Goal: Information Seeking & Learning: Learn about a topic

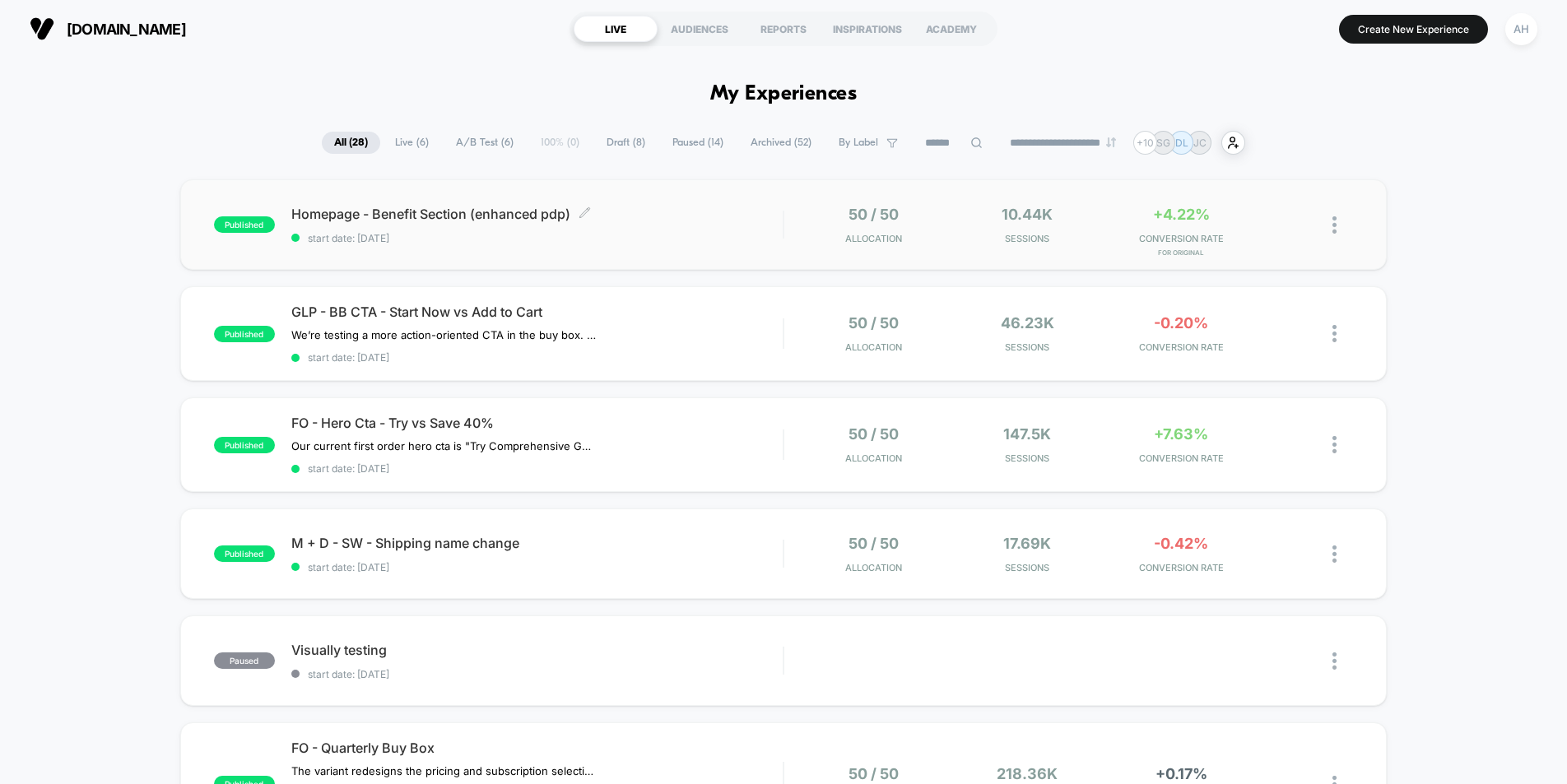
click at [762, 238] on span "start date: [DATE]" at bounding box center [537, 238] width 491 height 13
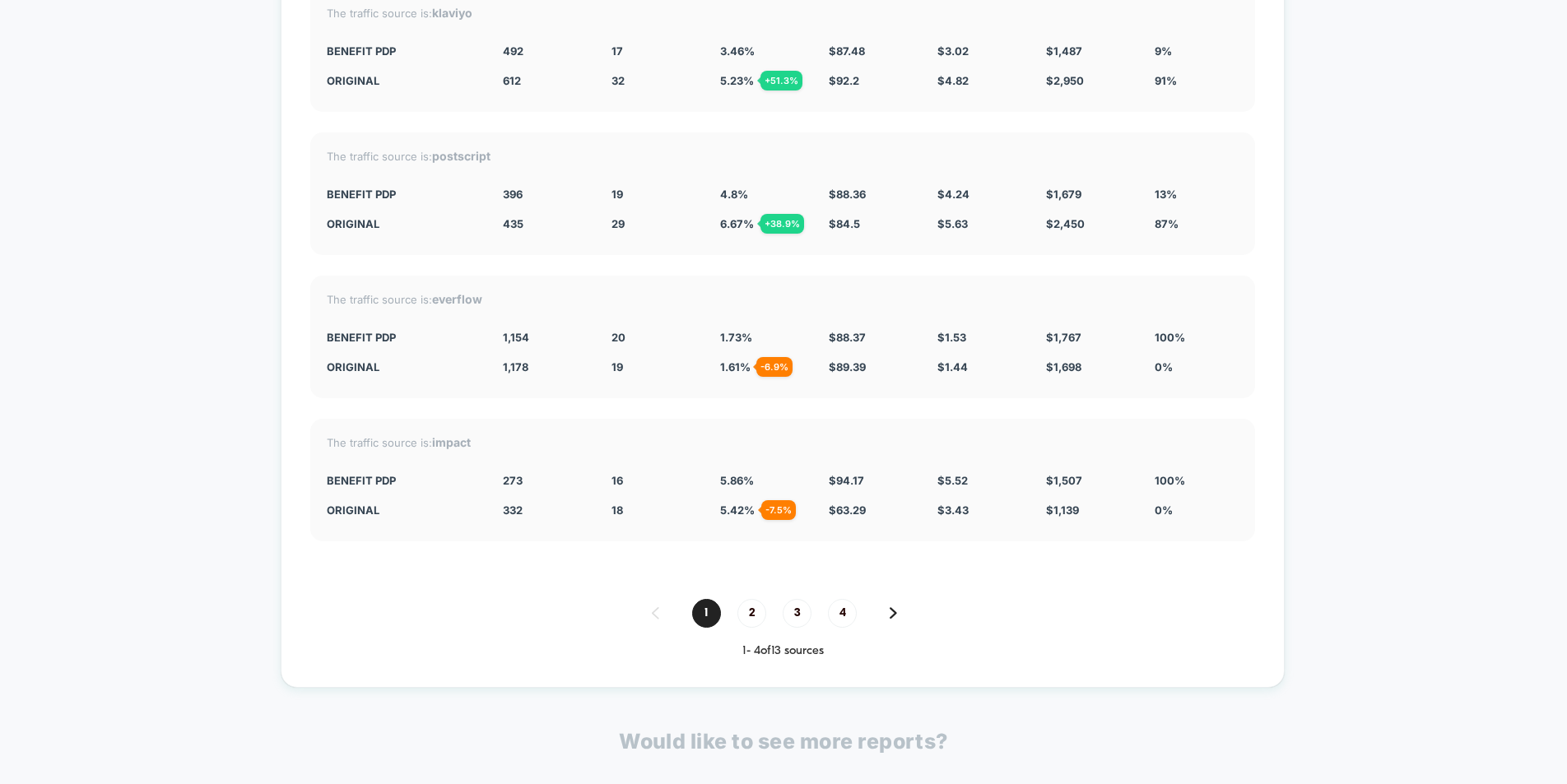
scroll to position [6067, 0]
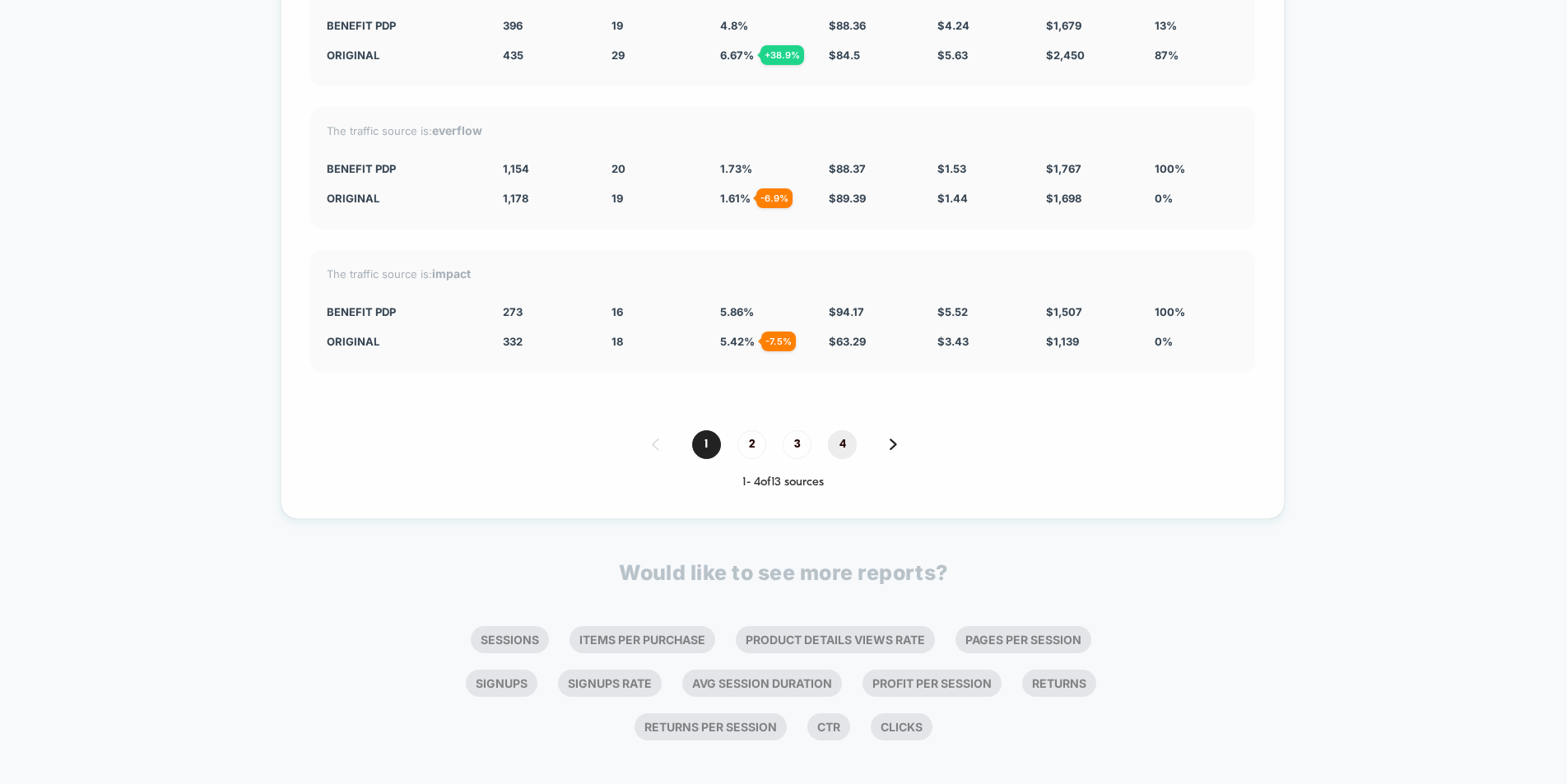
click at [838, 455] on span "4" at bounding box center [842, 444] width 28 height 28
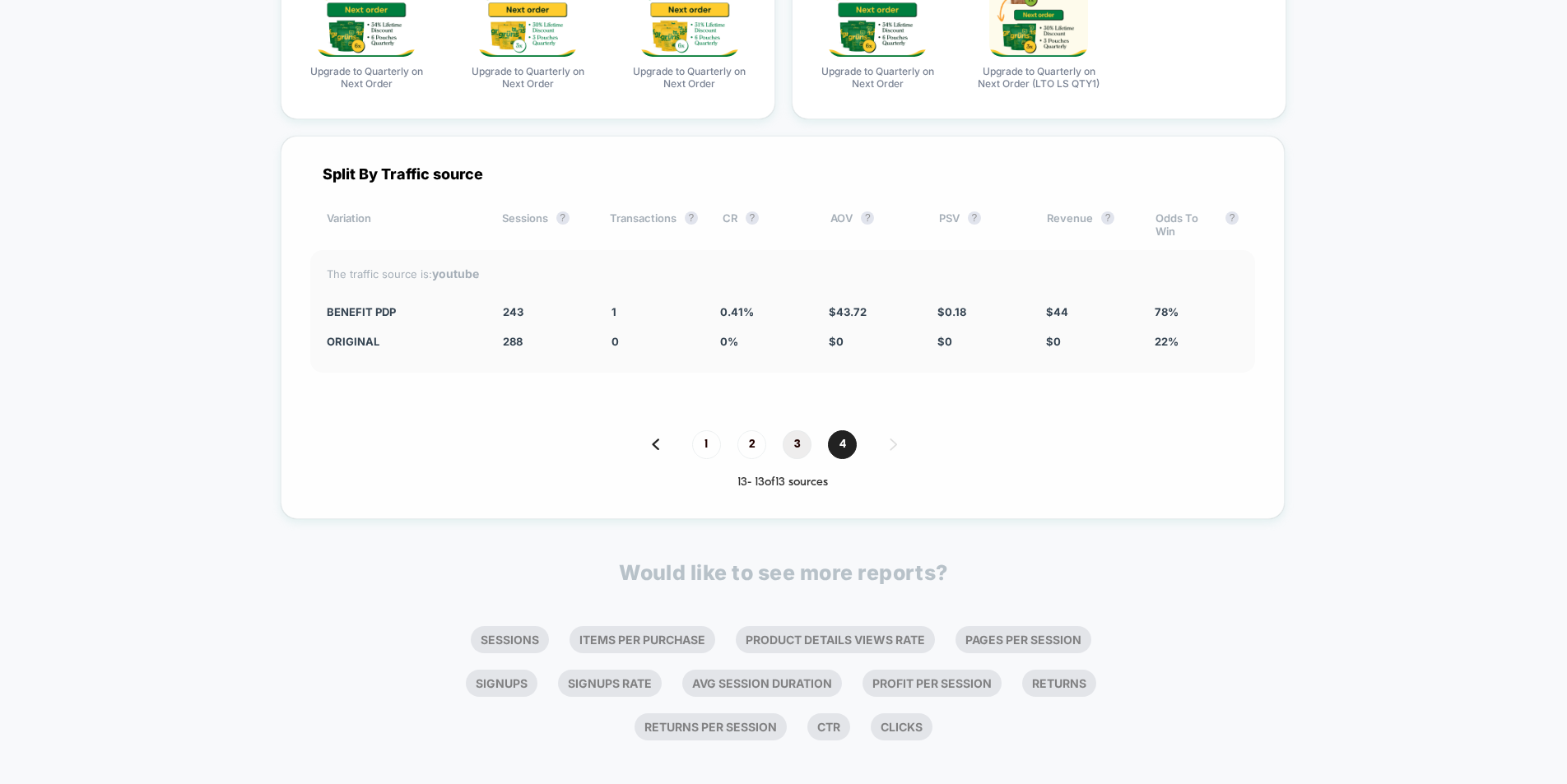
click at [794, 458] on span "3" at bounding box center [797, 444] width 28 height 28
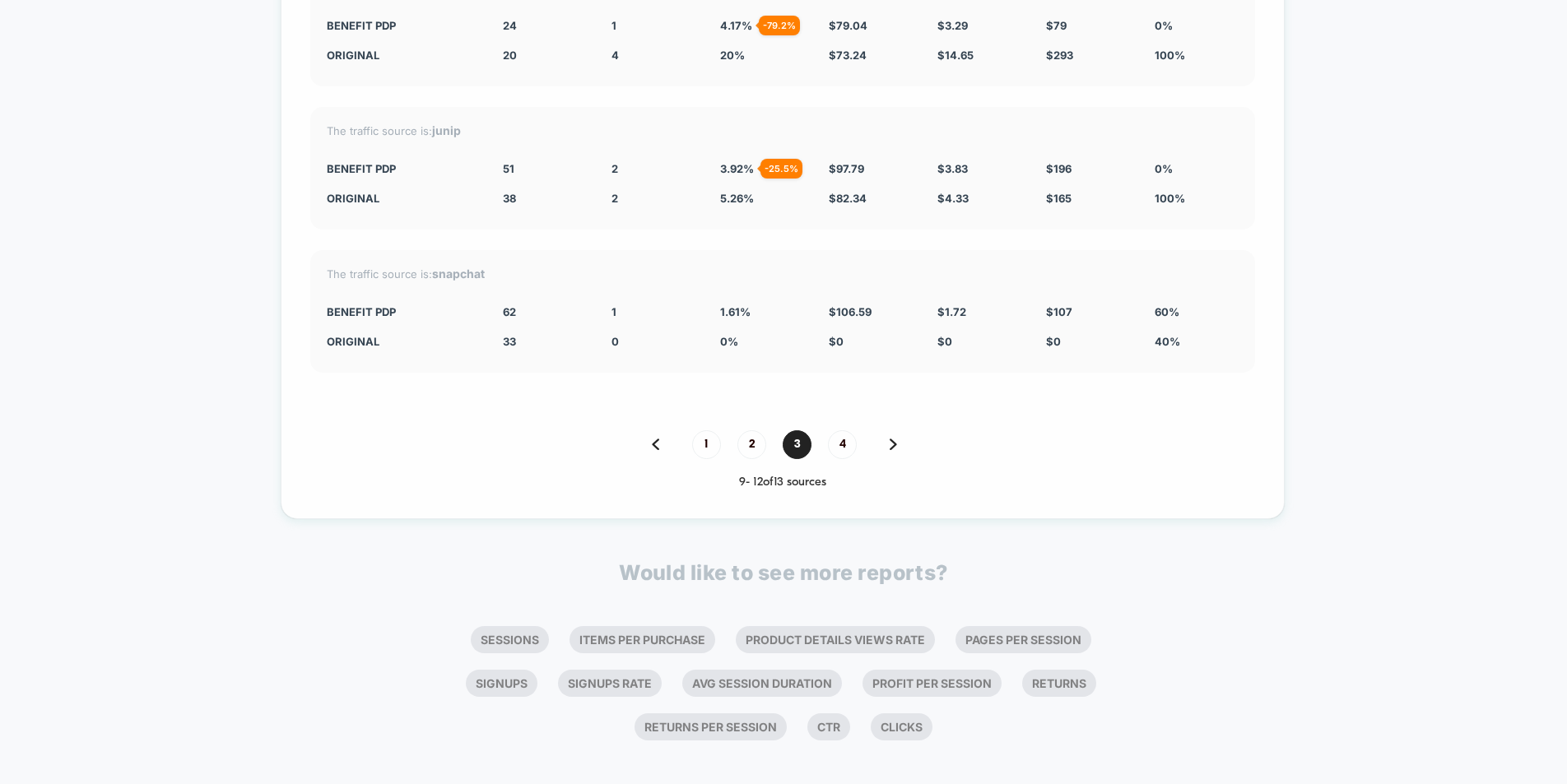
click at [768, 459] on div "1 2 3 4" at bounding box center [782, 444] width 945 height 28
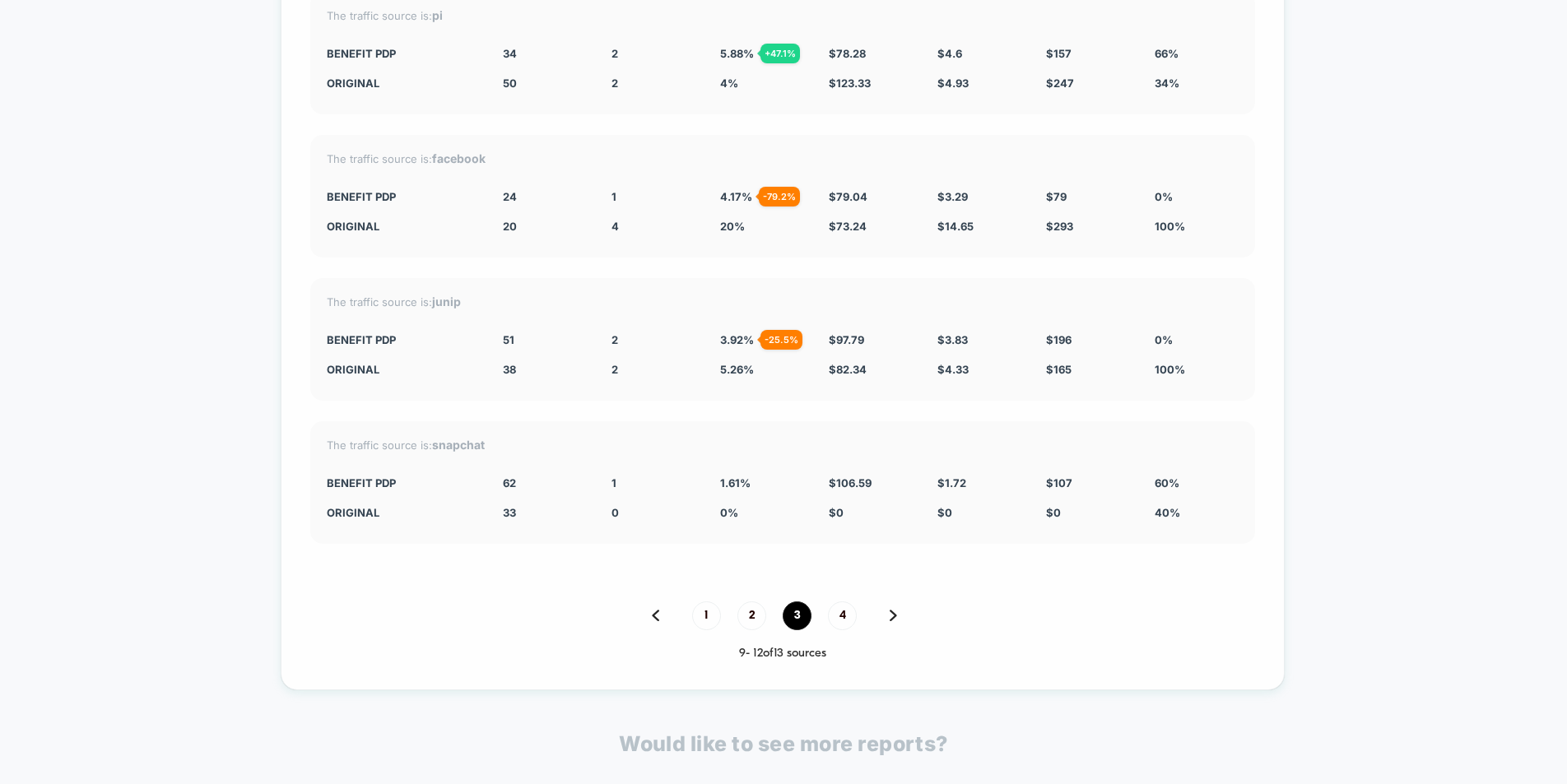
scroll to position [5981, 0]
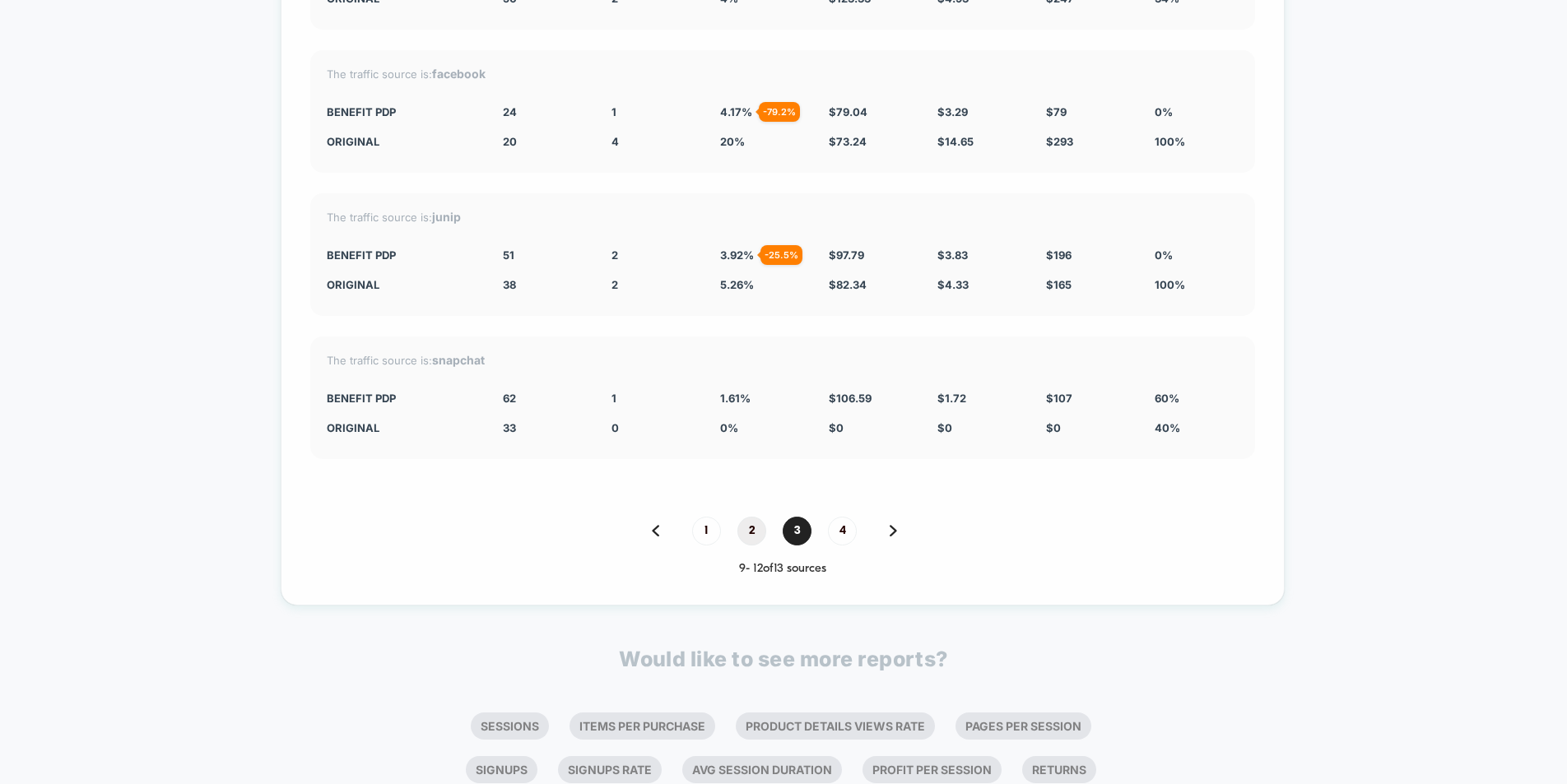
click at [751, 536] on span "2" at bounding box center [752, 531] width 28 height 28
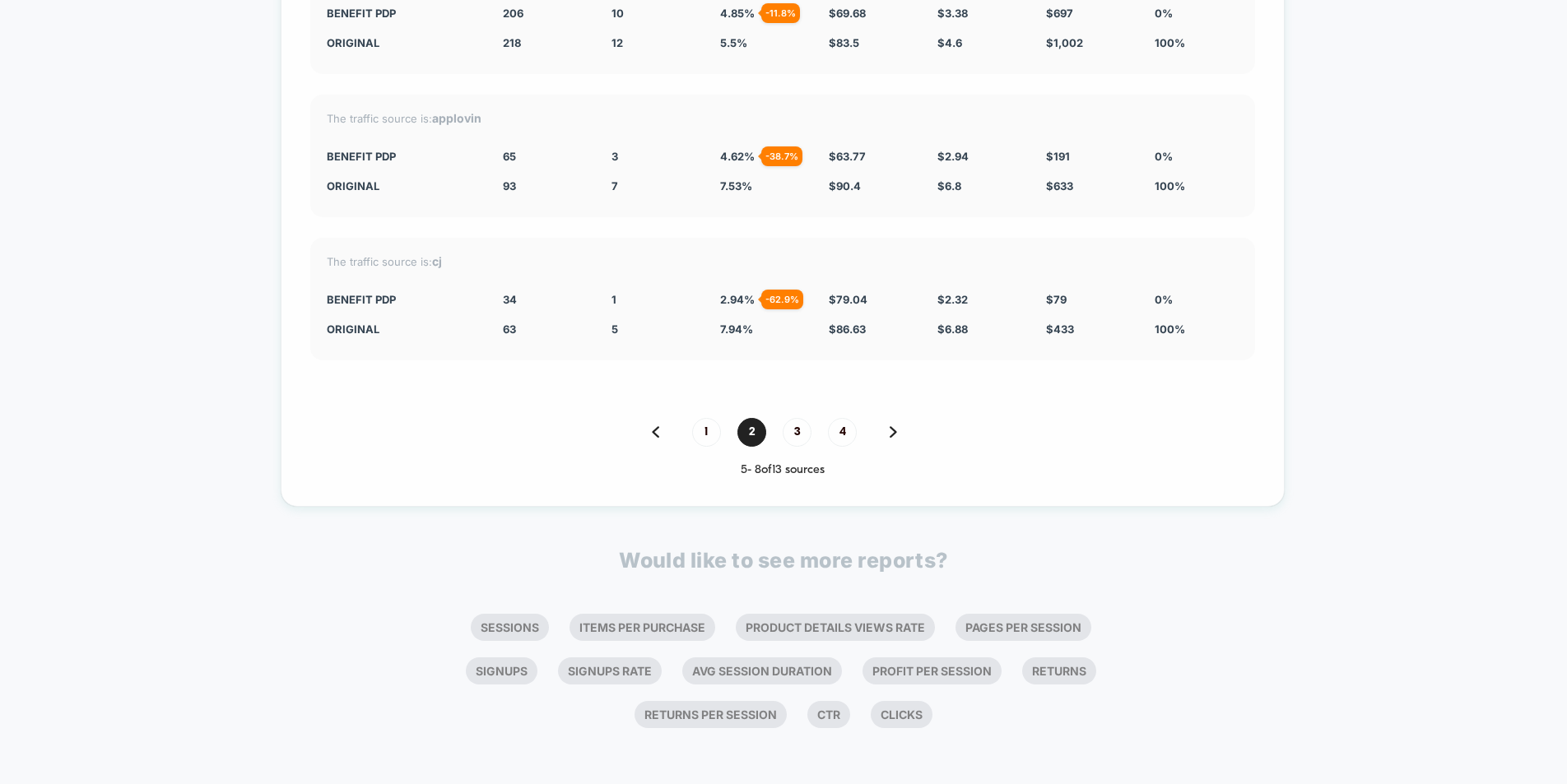
scroll to position [6094, 0]
click at [712, 427] on span "1" at bounding box center [707, 431] width 28 height 28
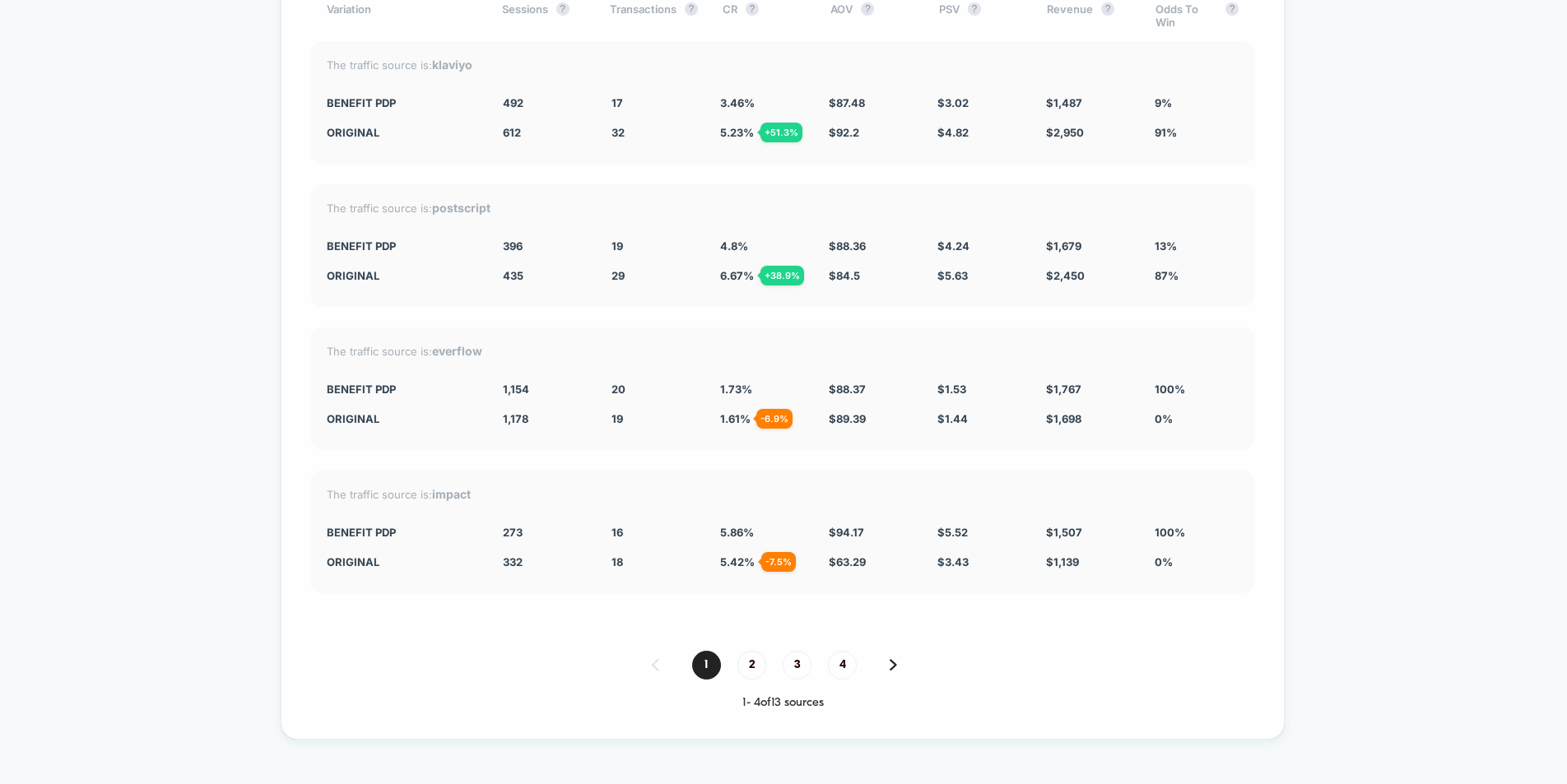
scroll to position [5857, 0]
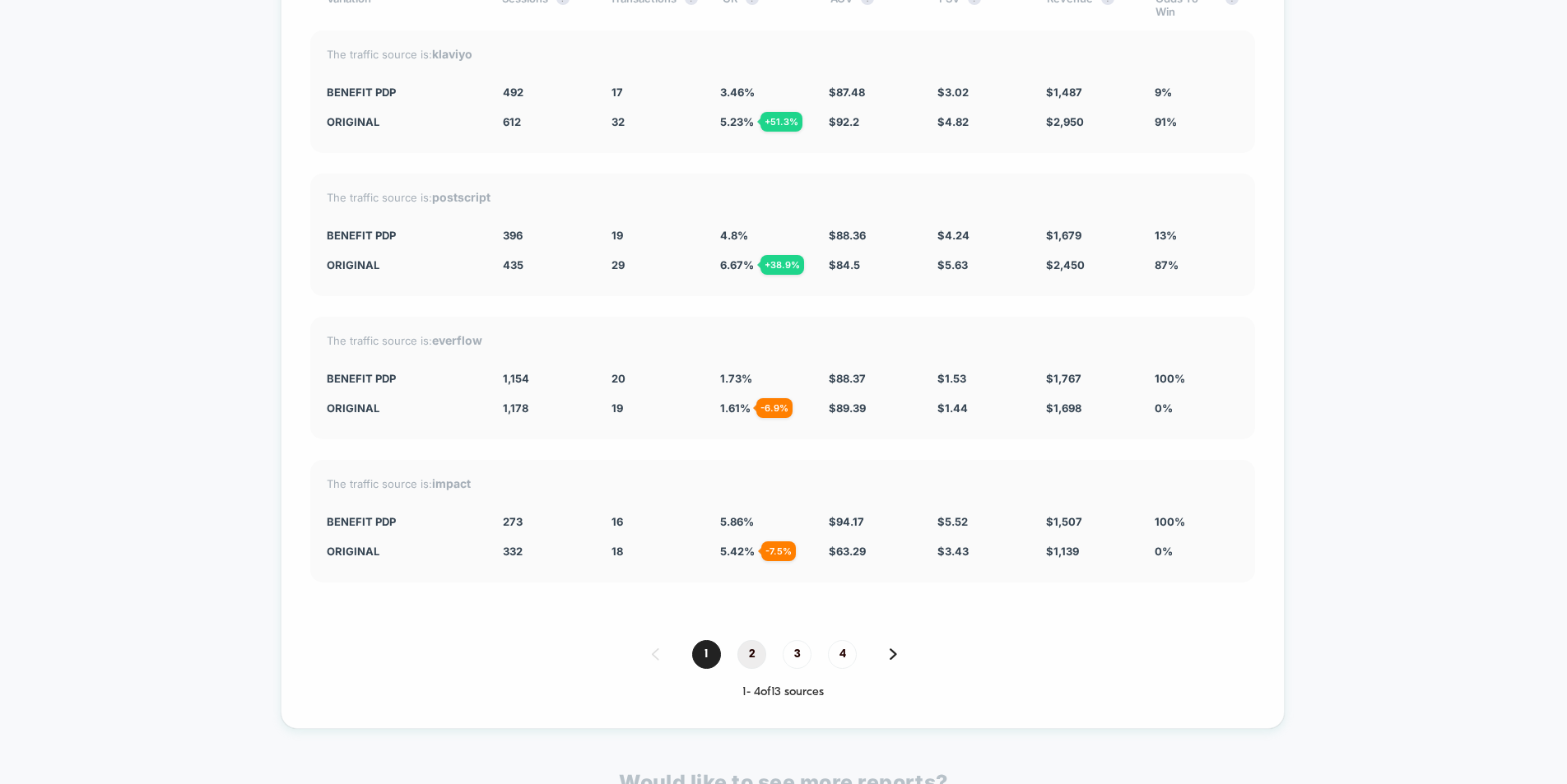
click at [755, 669] on span "2" at bounding box center [752, 655] width 28 height 28
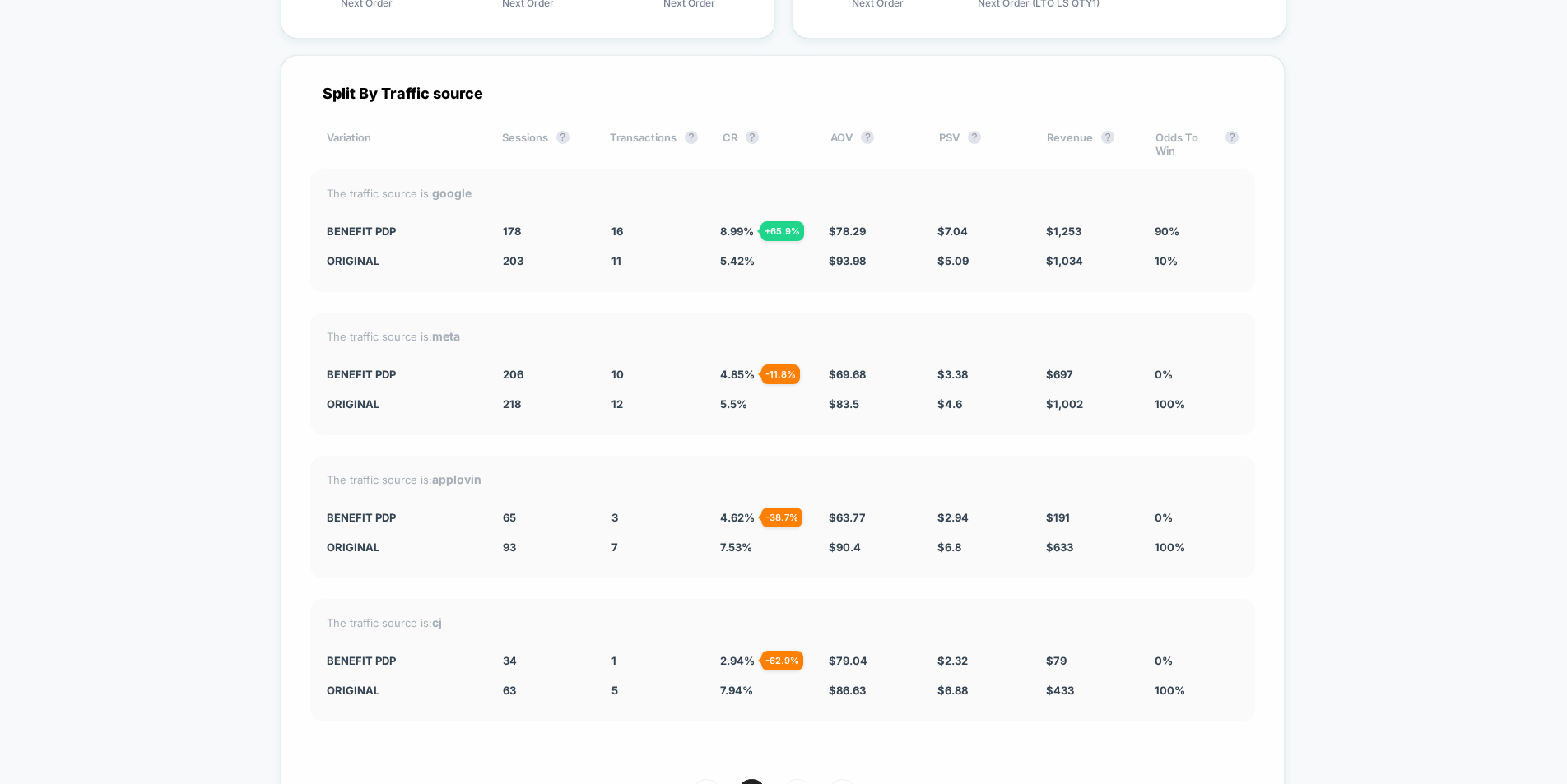
scroll to position [5802, 0]
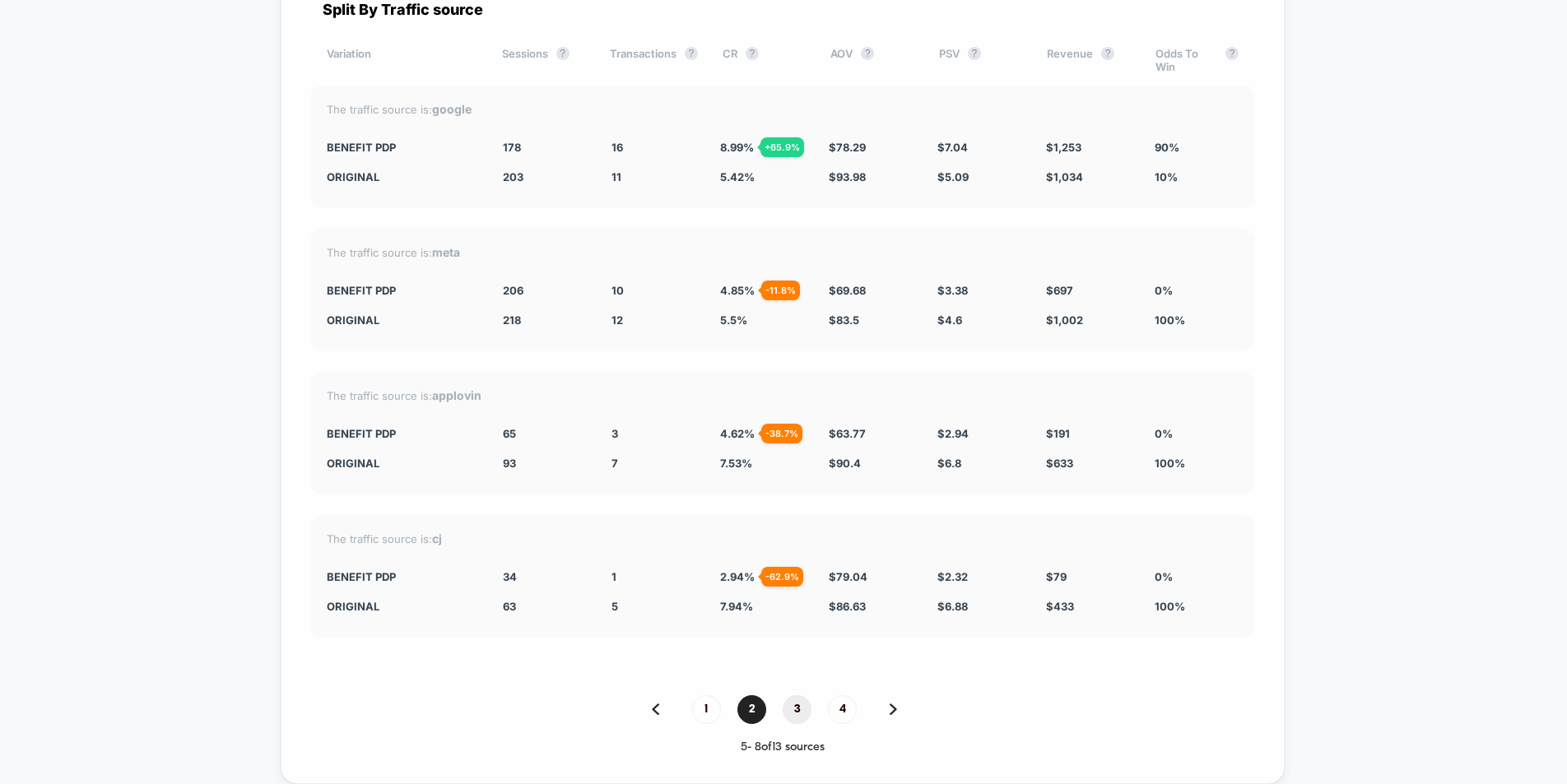
click at [804, 716] on span "3" at bounding box center [797, 710] width 28 height 28
click at [723, 723] on div "1 2 3 4" at bounding box center [782, 710] width 945 height 28
click at [698, 722] on span "1" at bounding box center [707, 710] width 28 height 28
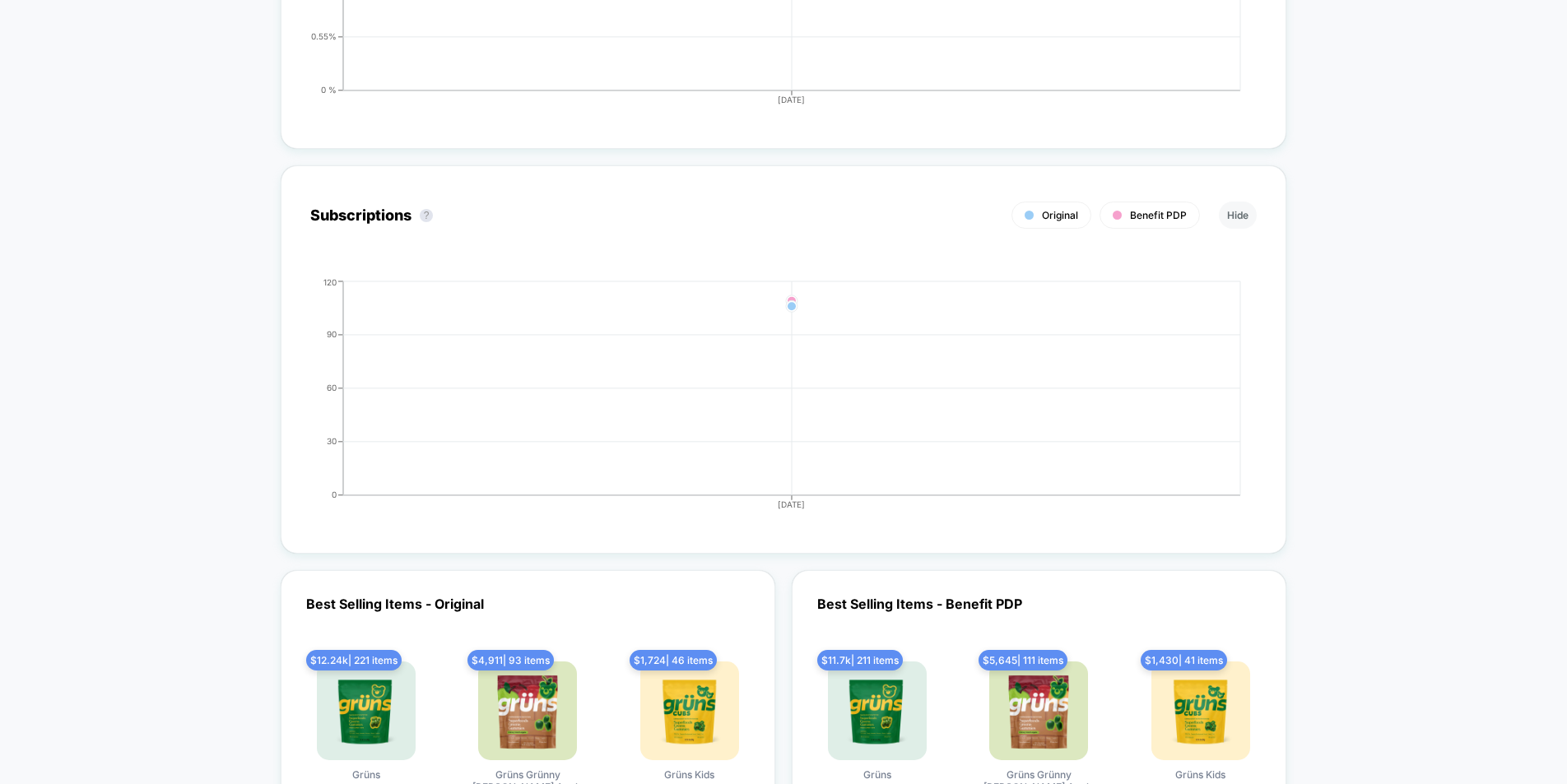
scroll to position [5467, 0]
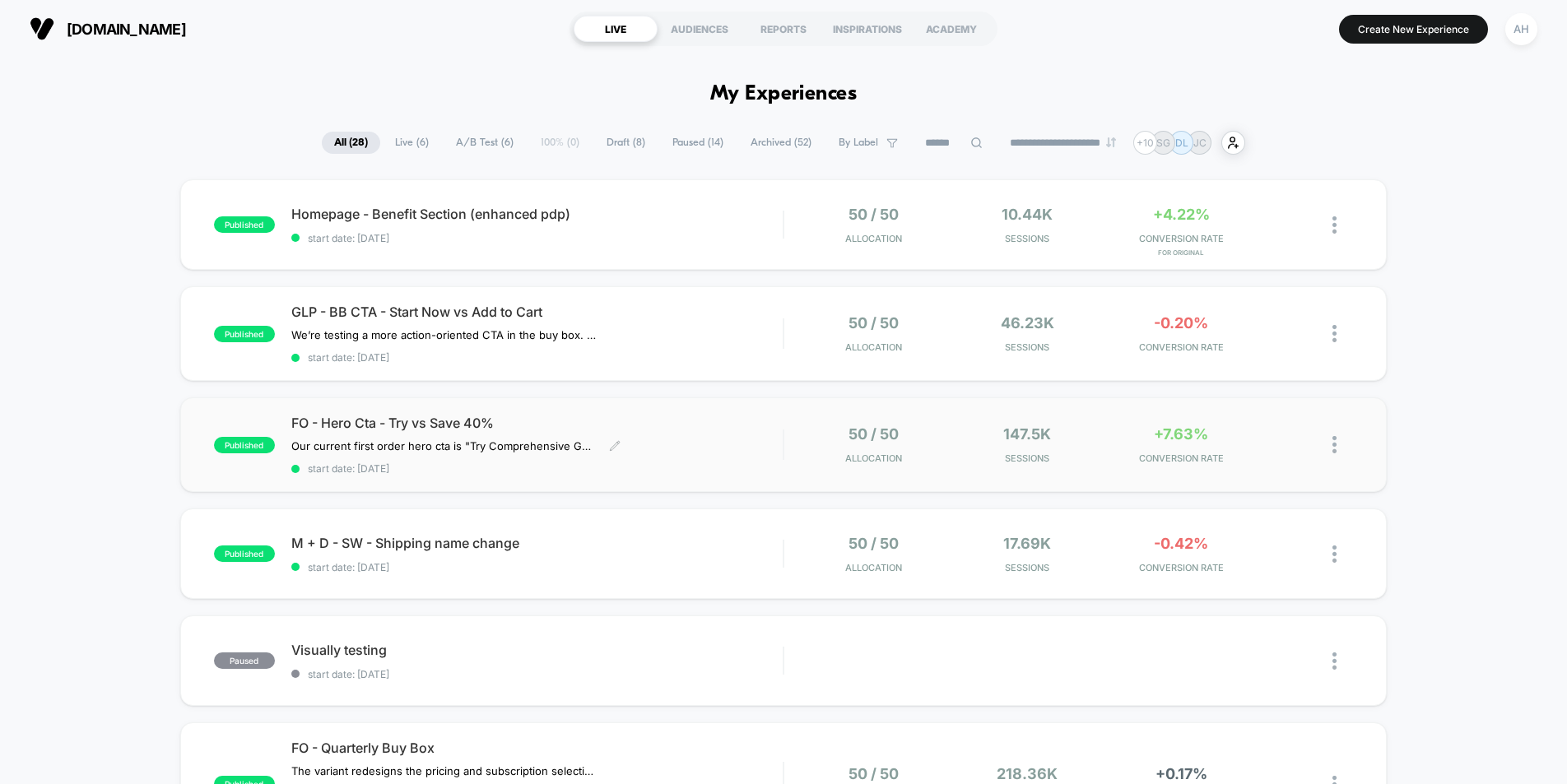
click at [738, 420] on span "FO - Hero Cta - Try vs Save 40%" at bounding box center [537, 423] width 491 height 17
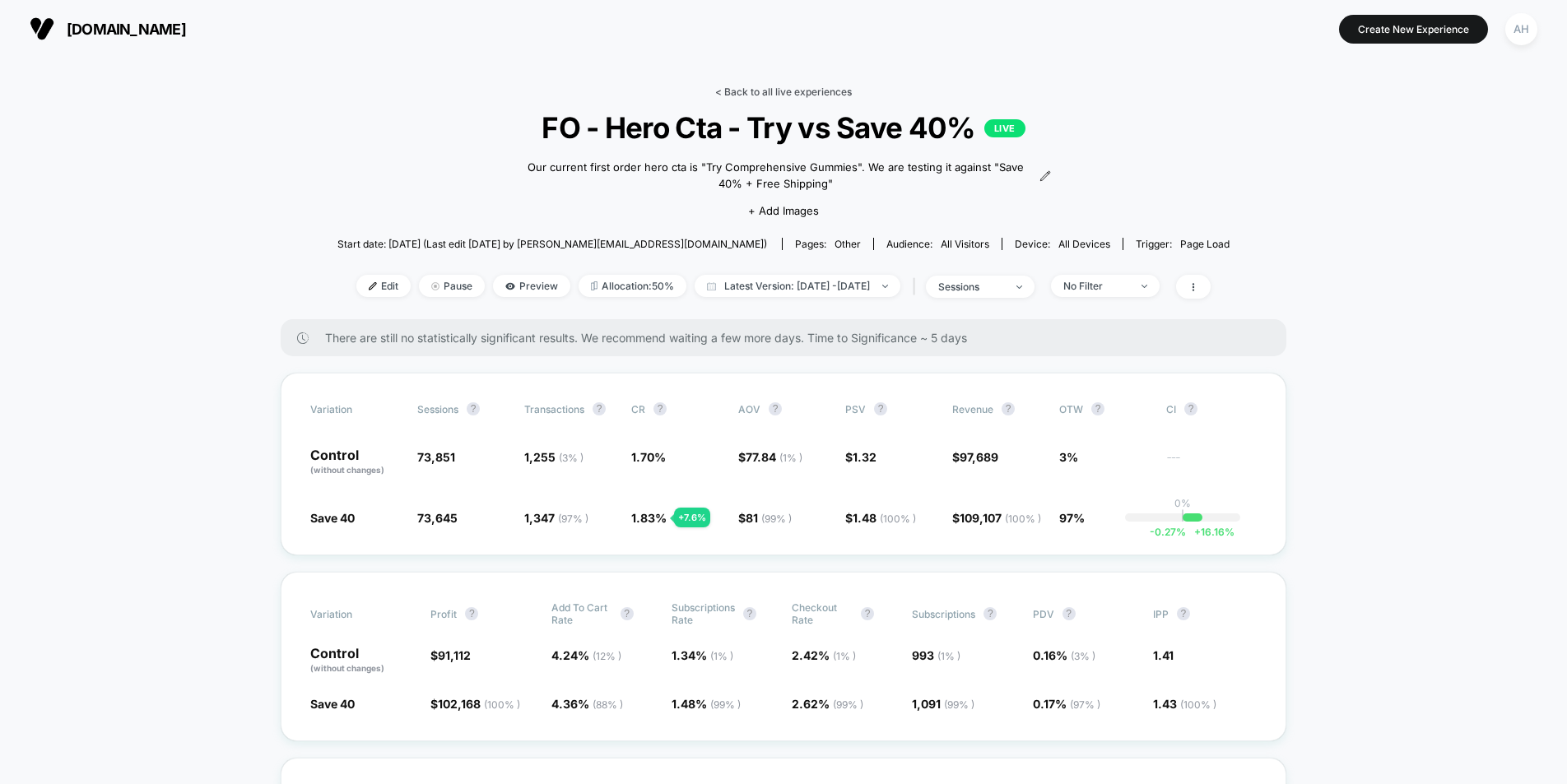
click at [758, 90] on link "< Back to all live experiences" at bounding box center [784, 91] width 137 height 13
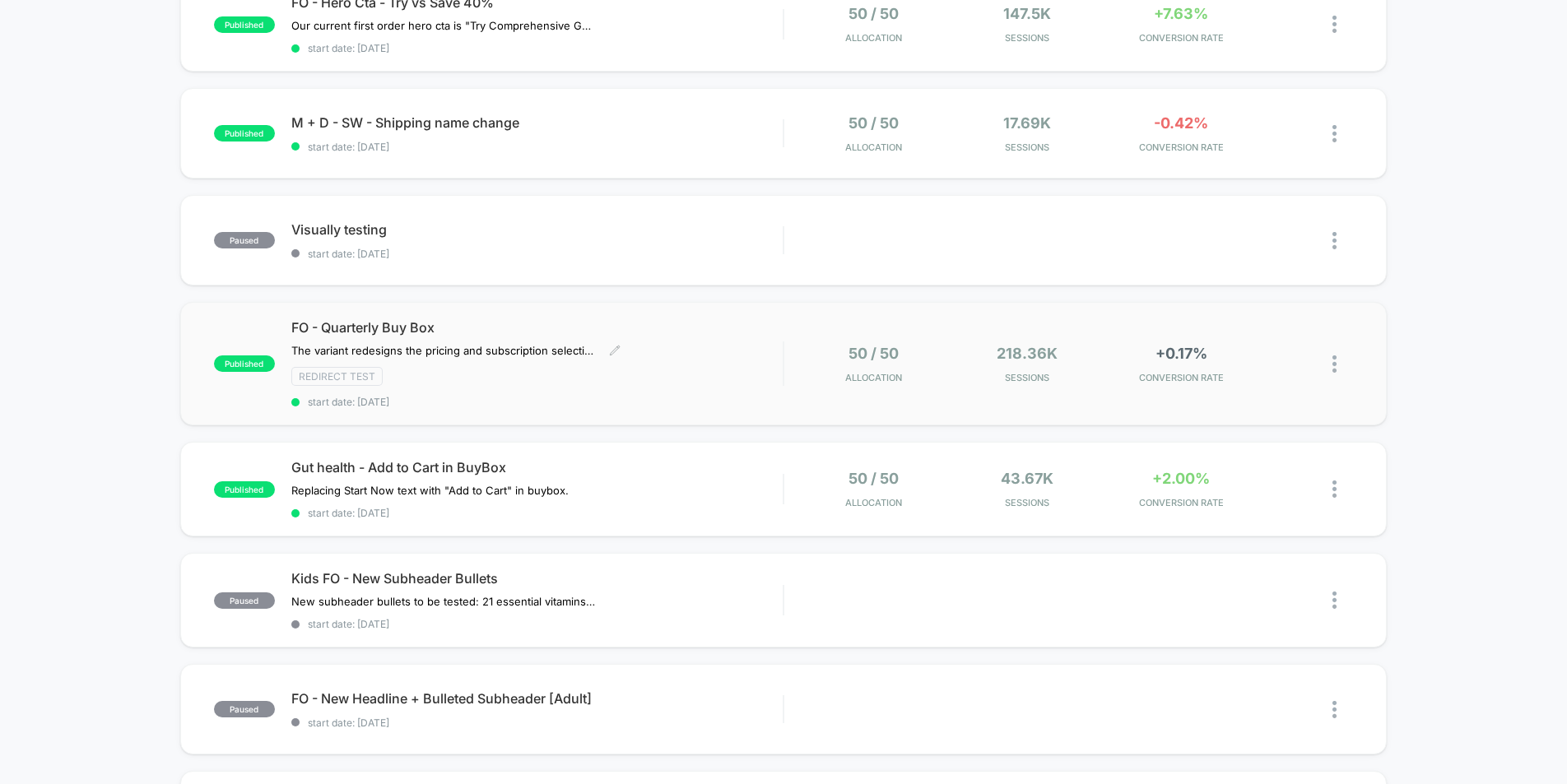
scroll to position [411, 0]
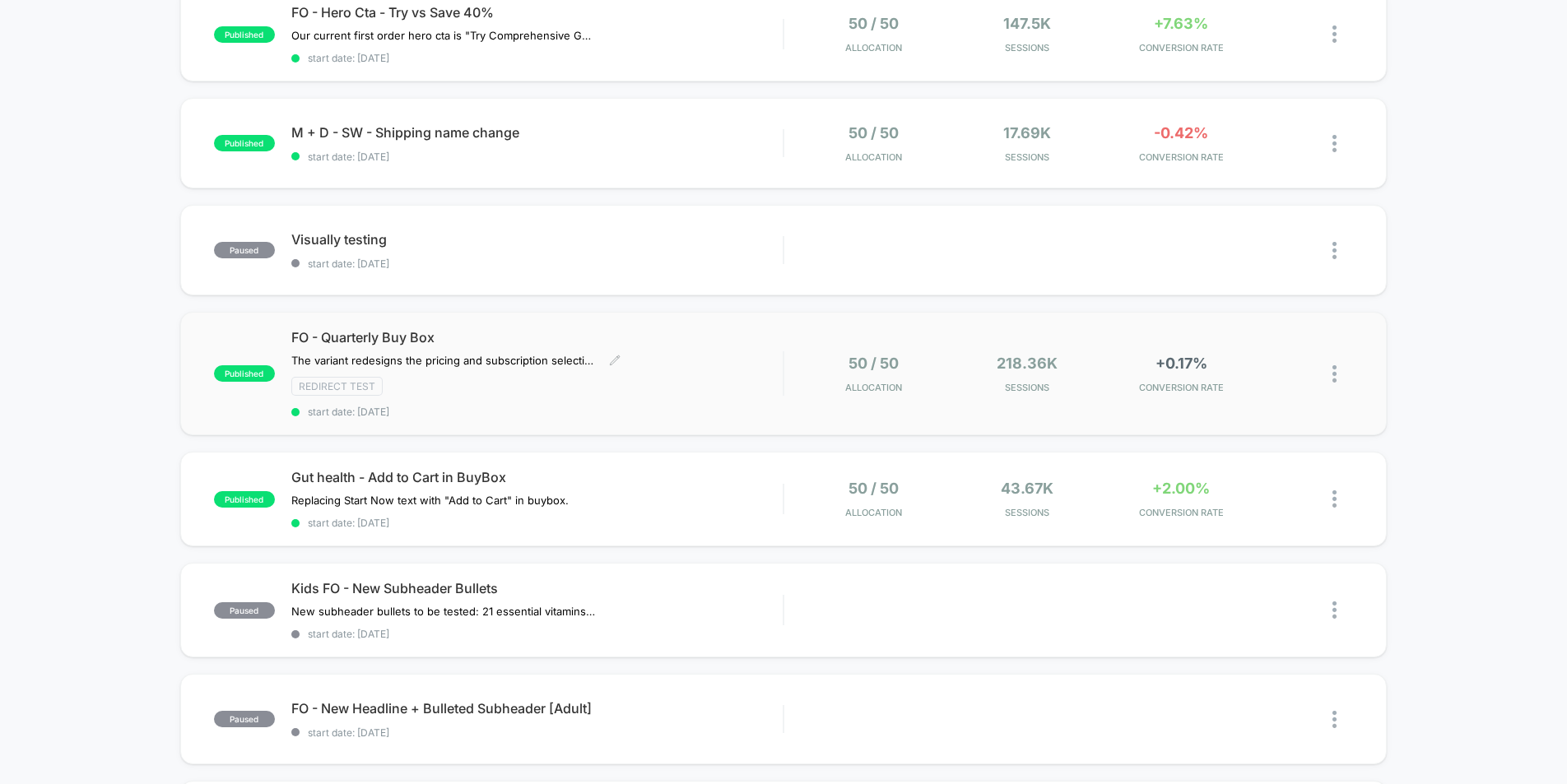
click at [742, 405] on div "FO - Quarterly Buy Box The variant redesigns the pricing and subscription selec…" at bounding box center [537, 373] width 491 height 89
